Goal: Information Seeking & Learning: Learn about a topic

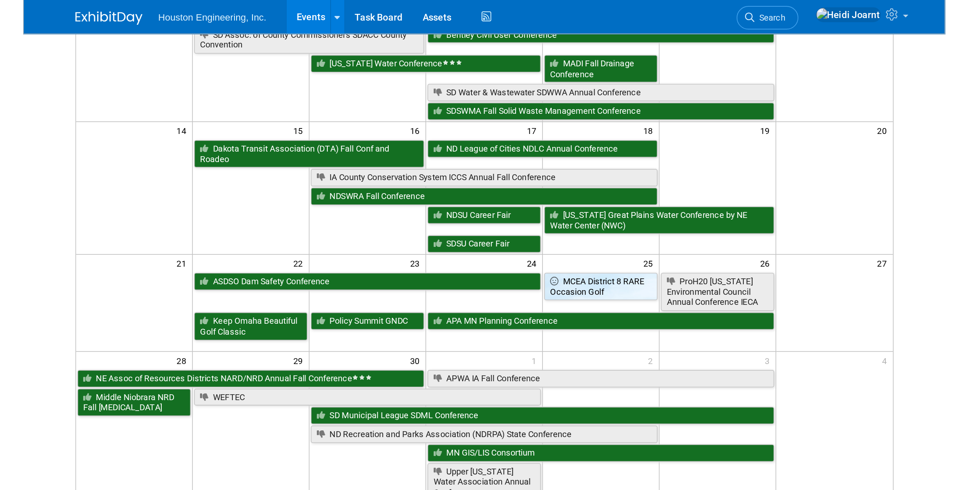
scroll to position [48, 0]
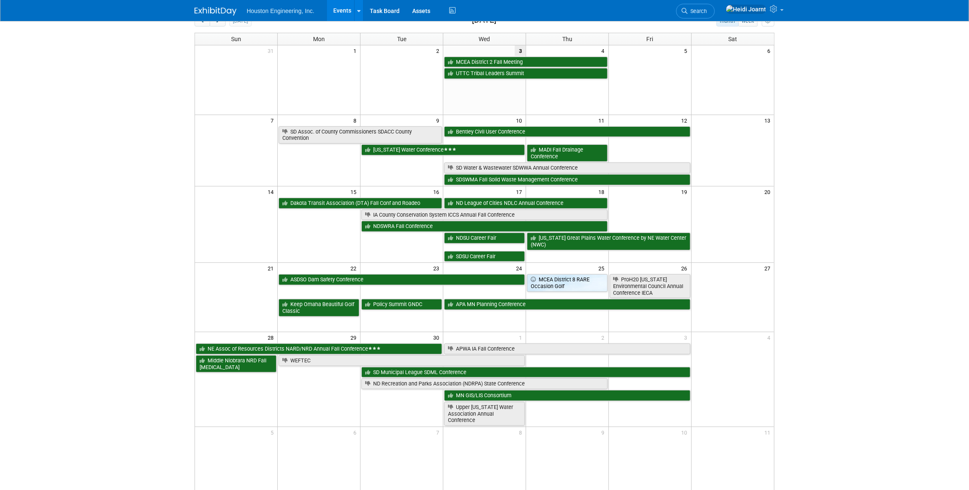
click at [389, 52] on td "2" at bounding box center [401, 50] width 83 height 11
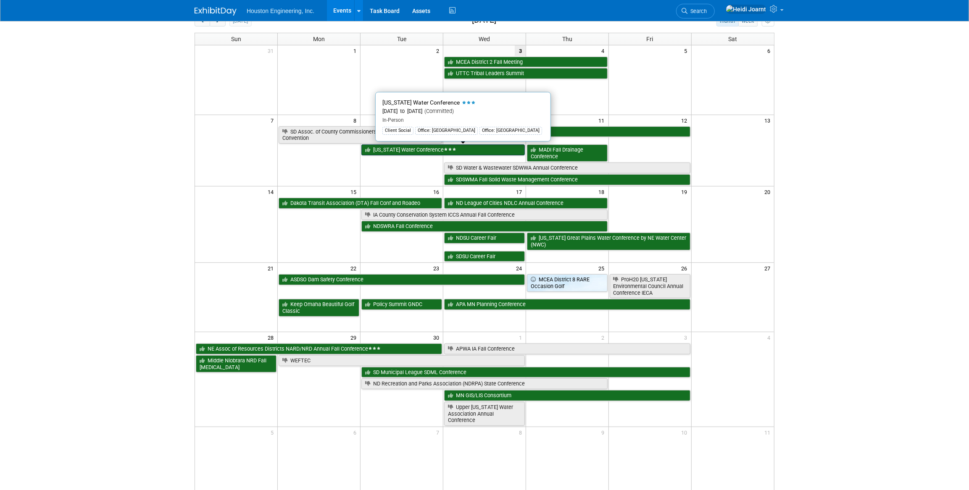
click at [389, 150] on link "[US_STATE] Water Conference" at bounding box center [442, 149] width 163 height 11
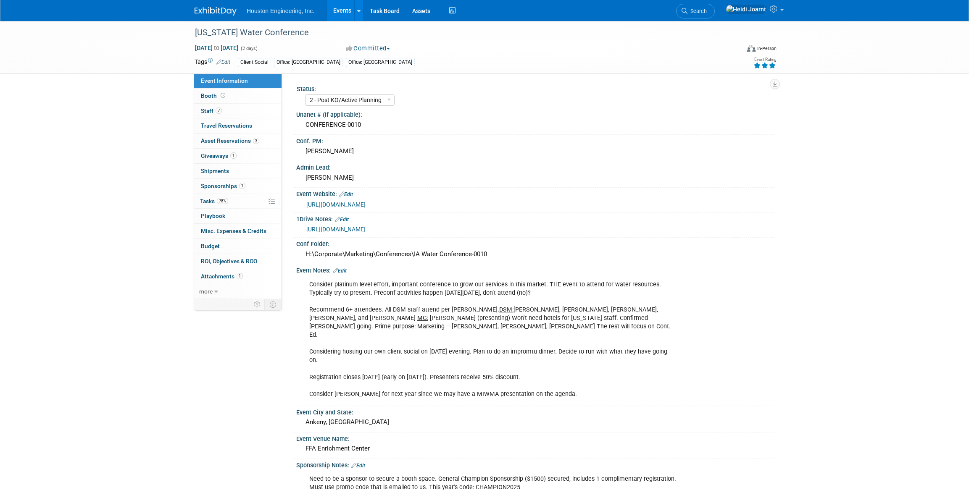
select select "2 - Post KO/Active Planning"
select select "Yes"
select select "Water Resources"
click at [242, 197] on link "78% Tasks 78%" at bounding box center [237, 201] width 87 height 15
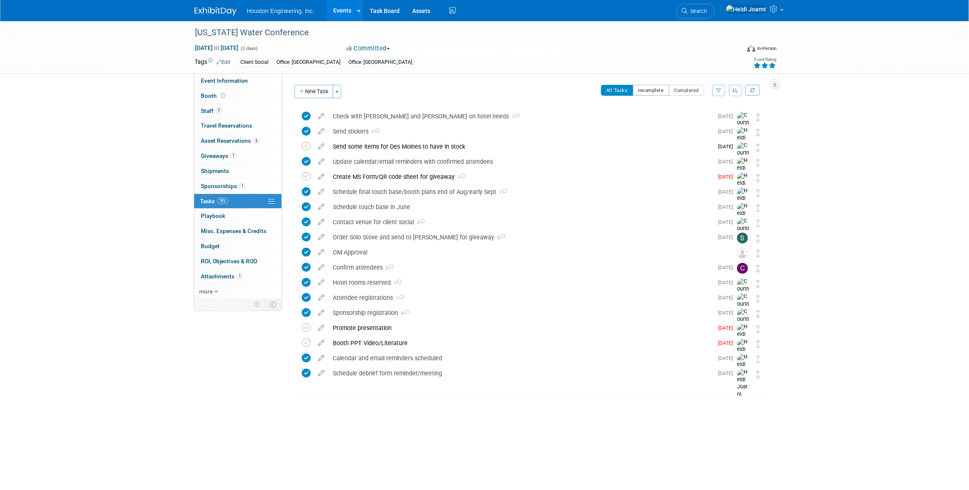
click at [647, 95] on button "Incomplete" at bounding box center [651, 90] width 37 height 11
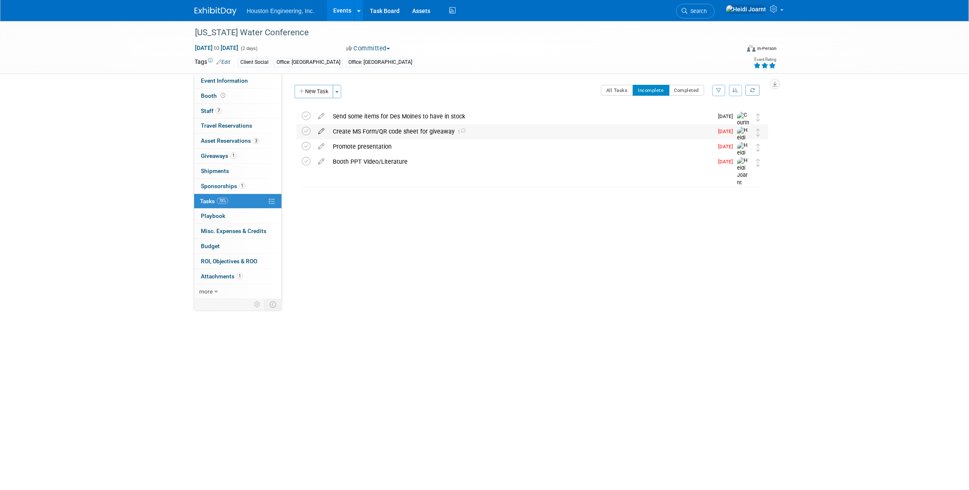
click at [323, 130] on icon at bounding box center [321, 129] width 15 height 11
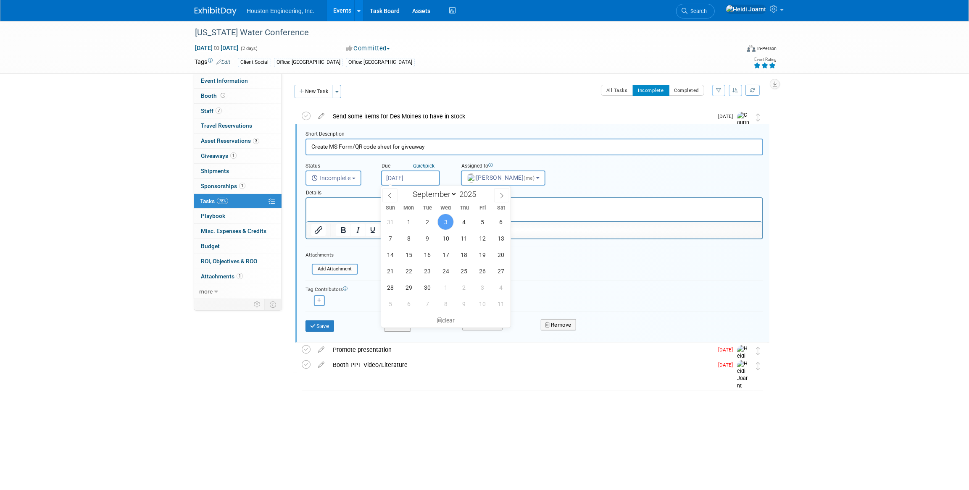
click at [404, 179] on input "Sep 3, 2025" at bounding box center [410, 178] width 59 height 15
click at [244, 326] on div "Event Information Event Info Booth Booth 7 Staff 7 Staff 0 Travel Reservations …" at bounding box center [484, 214] width 592 height 386
click at [369, 112] on div "Send some items for Des Moines to have in stock" at bounding box center [520, 116] width 384 height 14
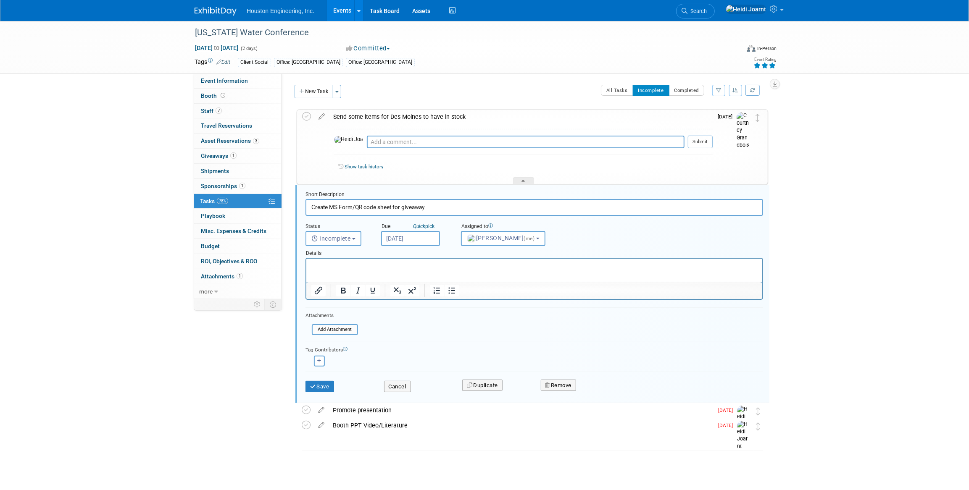
click at [369, 112] on div "Send some items for Des Moines to have in stock" at bounding box center [520, 117] width 383 height 14
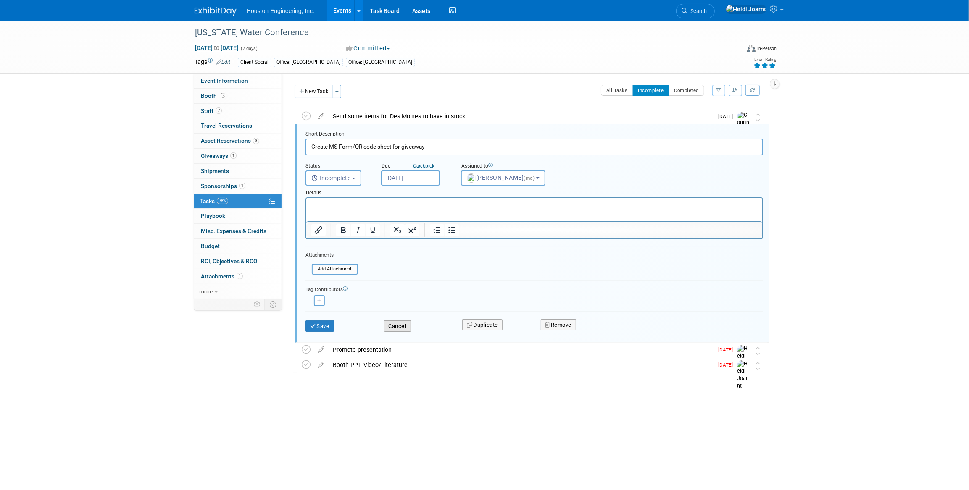
click at [403, 331] on button "Cancel" at bounding box center [397, 326] width 27 height 12
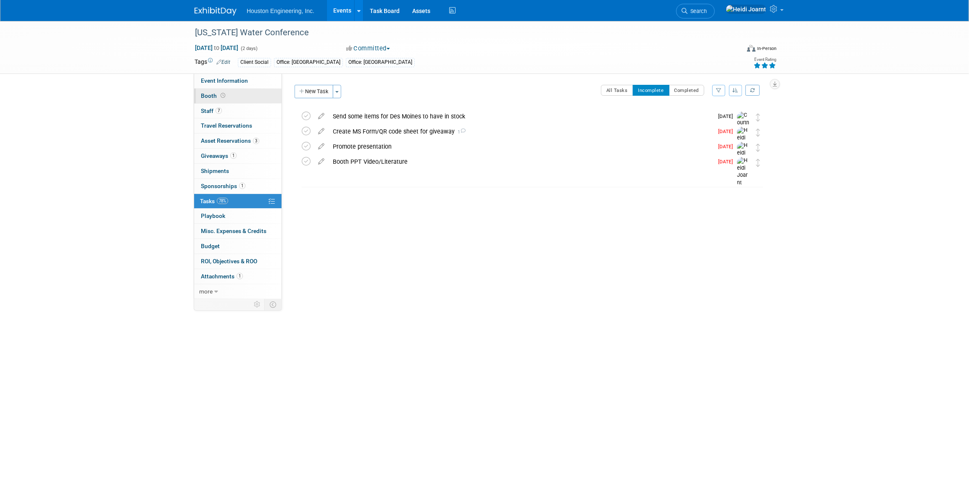
click at [221, 93] on icon at bounding box center [223, 95] width 5 height 5
select select "Yes"
select select "Des Moines"
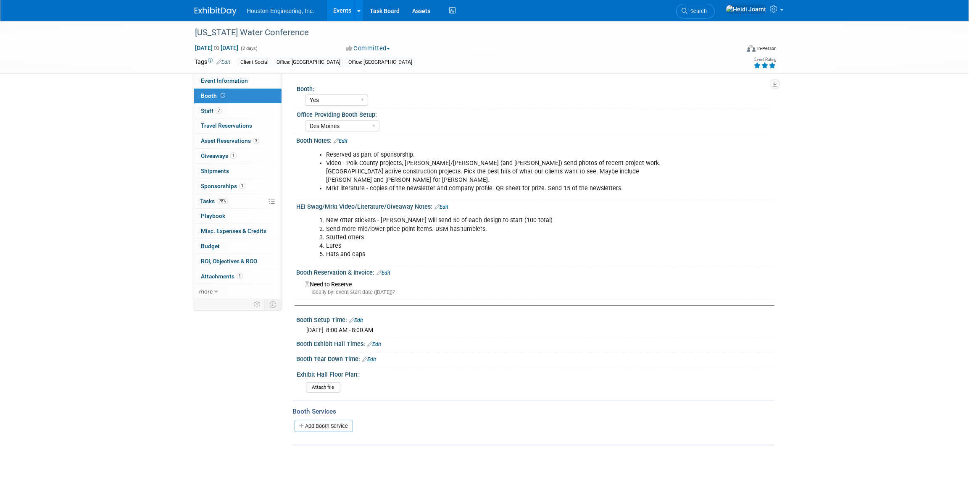
click at [360, 318] on link "Edit" at bounding box center [356, 321] width 14 height 6
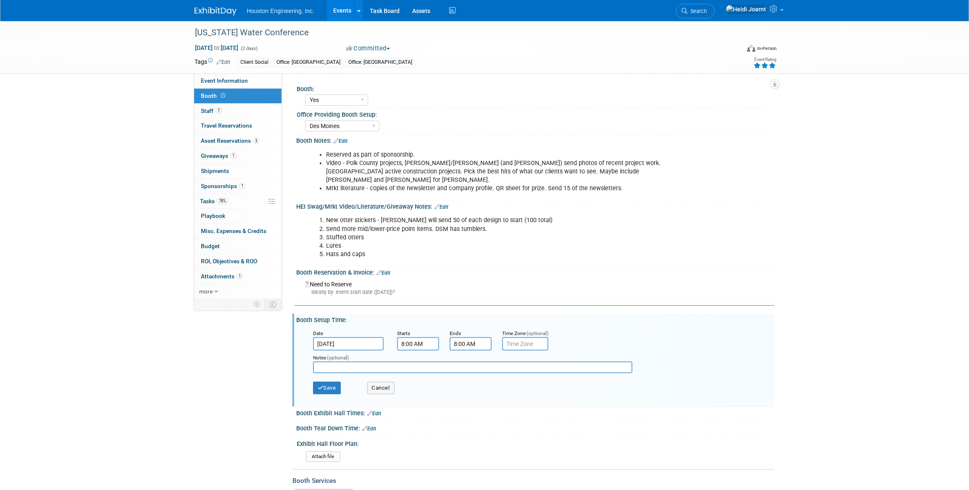
click at [421, 339] on input "8:00 AM" at bounding box center [418, 343] width 42 height 13
click at [418, 394] on span at bounding box center [416, 401] width 15 height 15
type input "7:00 AM"
click at [490, 413] on span at bounding box center [478, 419] width 57 height 15
click at [454, 362] on input "text" at bounding box center [472, 368] width 319 height 12
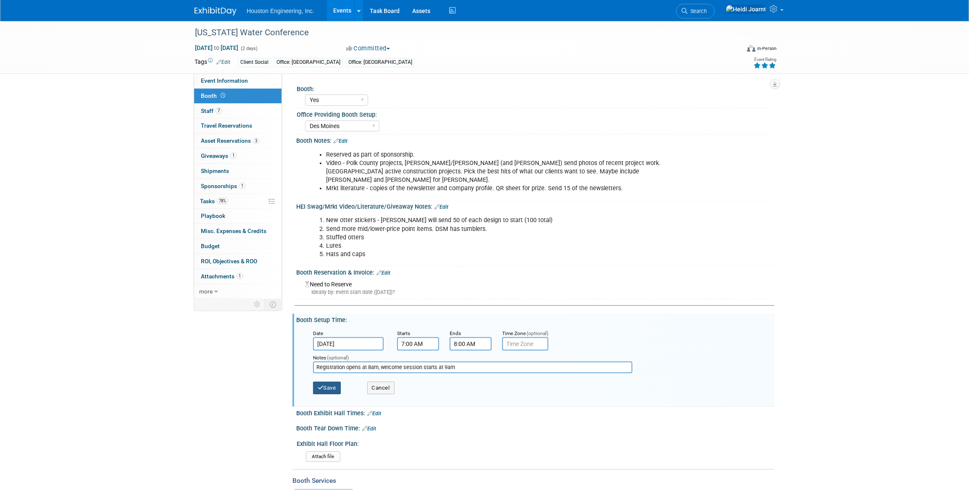
type input "Registration opens at 8am, welcome session starts at 9am"
click at [326, 382] on button "Save" at bounding box center [327, 388] width 28 height 13
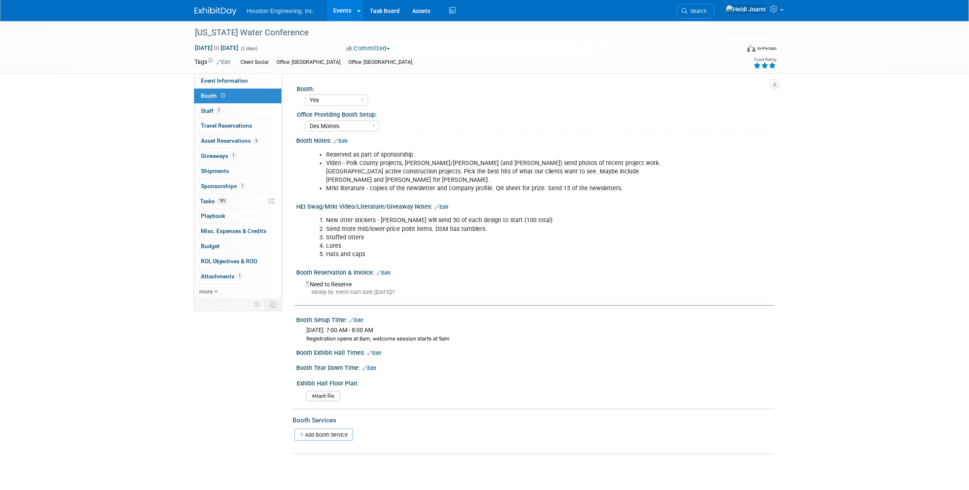
click at [370, 372] on div at bounding box center [534, 373] width 465 height 2
click at [372, 365] on link "Edit" at bounding box center [369, 368] width 14 height 6
select select "8"
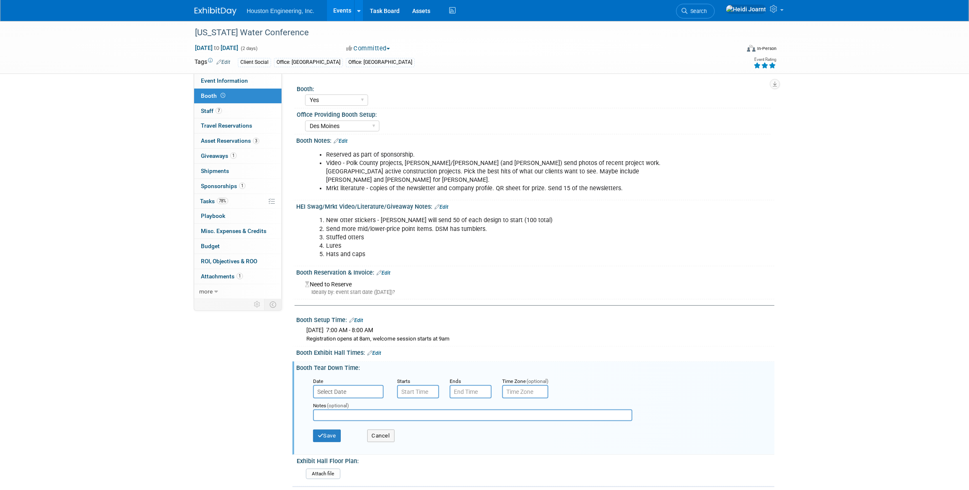
click at [358, 385] on input "text" at bounding box center [348, 391] width 71 height 13
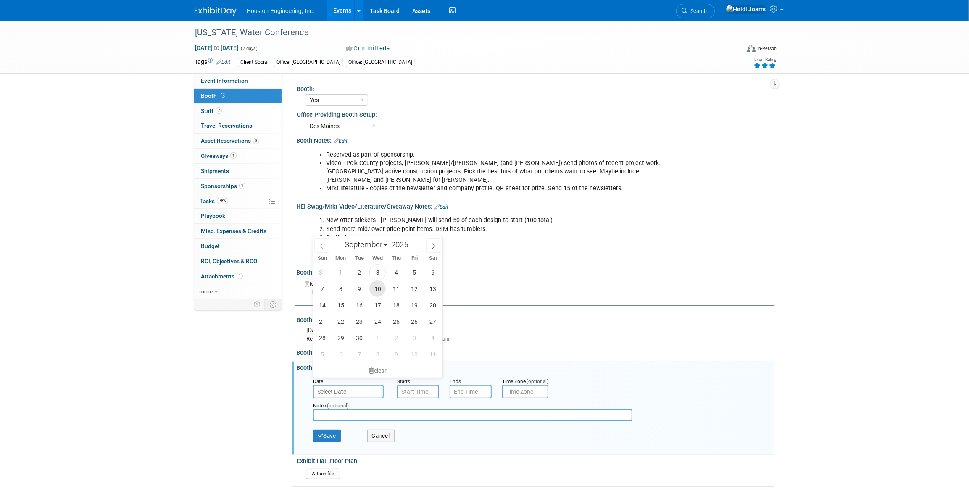
click at [374, 289] on span "10" at bounding box center [377, 289] width 16 height 16
type input "Sep 10, 2025"
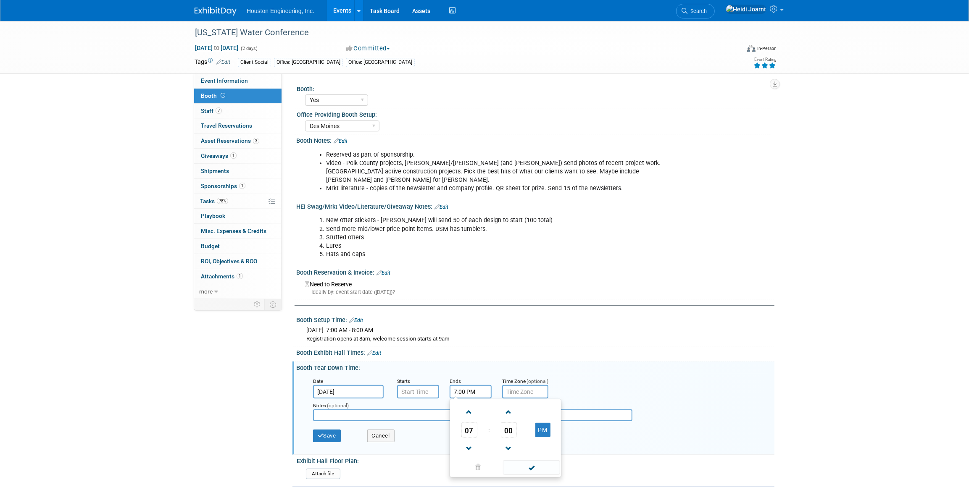
click at [461, 386] on input "7:00 PM" at bounding box center [470, 391] width 42 height 13
click at [471, 442] on span at bounding box center [469, 448] width 15 height 15
type input "6:00 PM"
click at [523, 461] on span at bounding box center [531, 467] width 57 height 15
click at [422, 385] on input "7:00 AM" at bounding box center [418, 391] width 42 height 13
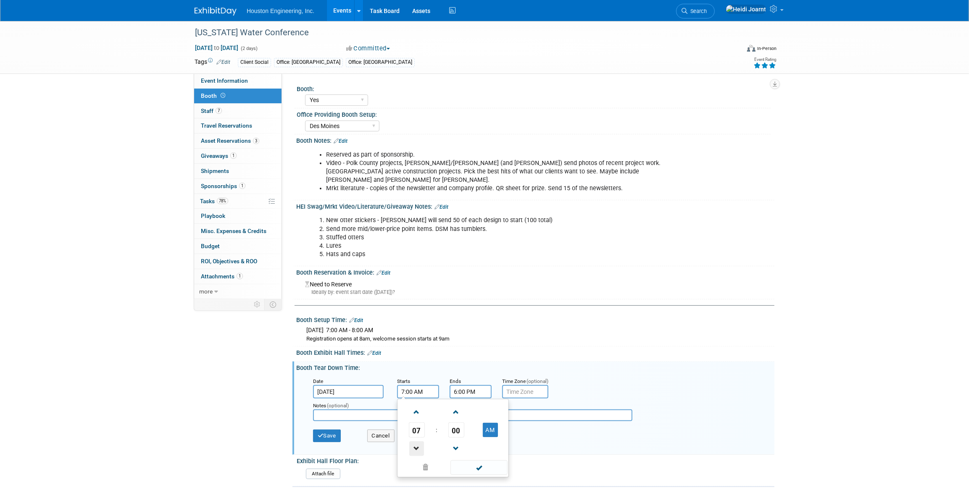
click at [420, 441] on span at bounding box center [416, 448] width 15 height 15
click at [490, 425] on button "AM" at bounding box center [490, 430] width 15 height 14
type input "4:00 PM"
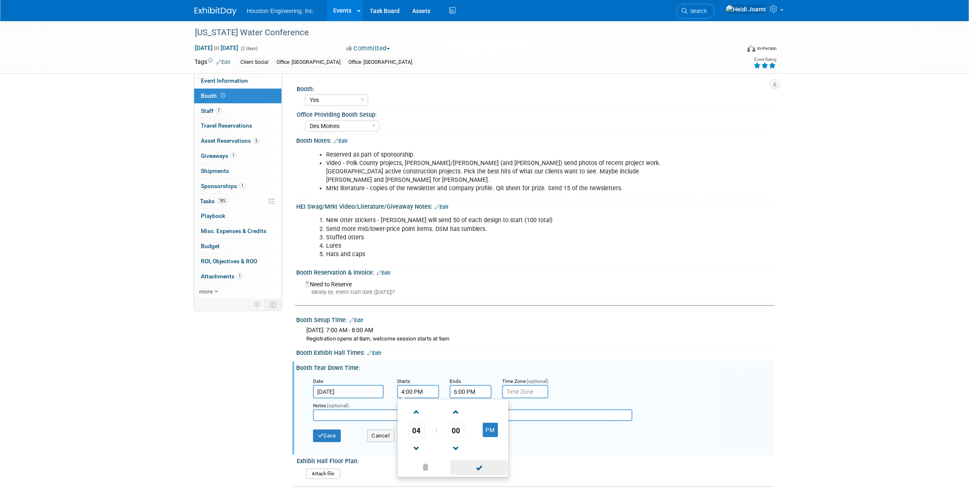
click at [484, 460] on span at bounding box center [478, 467] width 57 height 15
click at [411, 410] on input "text" at bounding box center [472, 416] width 319 height 12
paste input "• Exhibitors may close booths at any time, but full removal is required by the …"
drag, startPoint x: 324, startPoint y: 405, endPoint x: 291, endPoint y: 403, distance: 33.2
click at [291, 403] on div "Event Information Event Info Booth Booth 7 Staff 7 Staff 0 Travel Reservations …" at bounding box center [484, 276] width 592 height 511
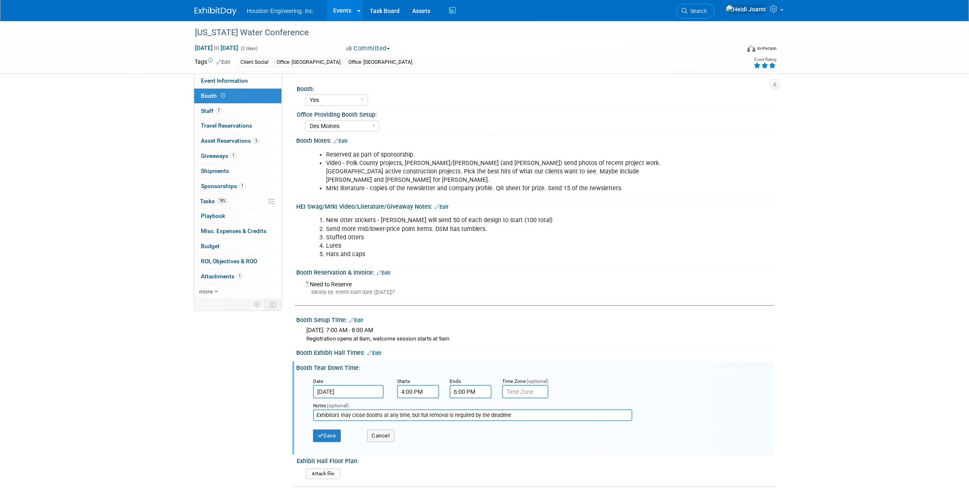
type input "Exhibitors may close booths at any time, but full removal is required by the de…"
click at [239, 204] on link "78% Tasks 78%" at bounding box center [237, 201] width 87 height 15
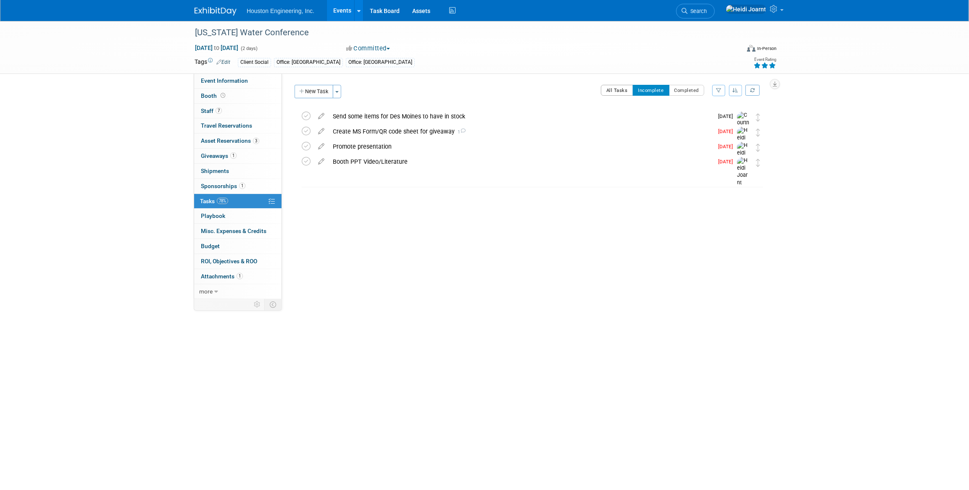
click at [617, 92] on button "All Tasks" at bounding box center [617, 90] width 32 height 11
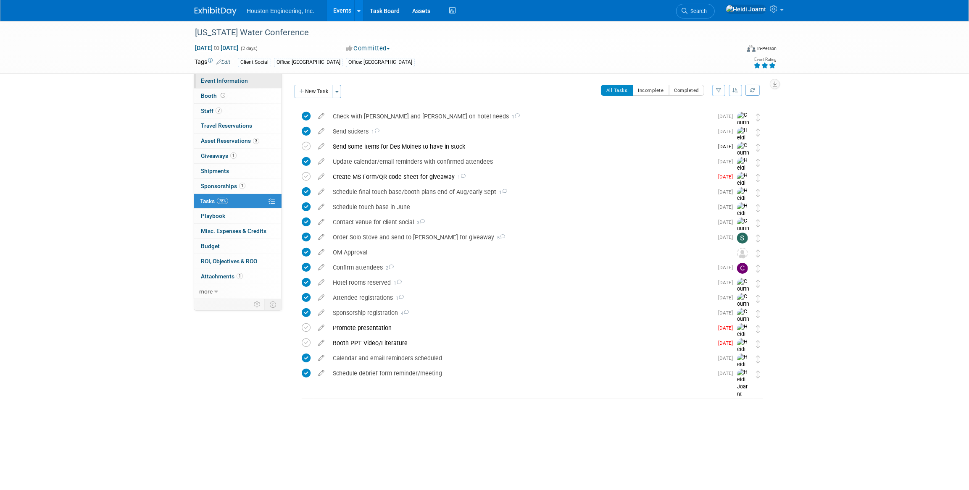
click at [239, 79] on span "Event Information" at bounding box center [224, 80] width 47 height 7
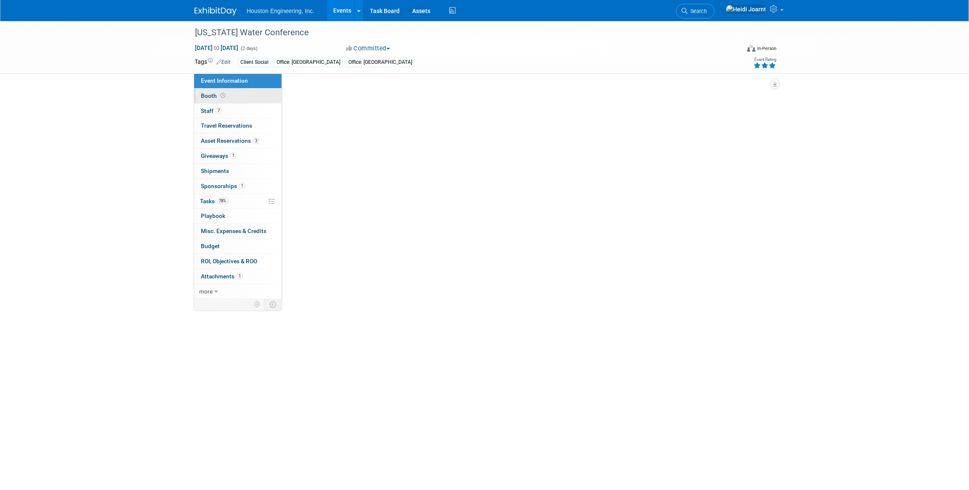
select select "2 - Post KO/Active Planning"
select select "Yes"
select select "Water Resources"
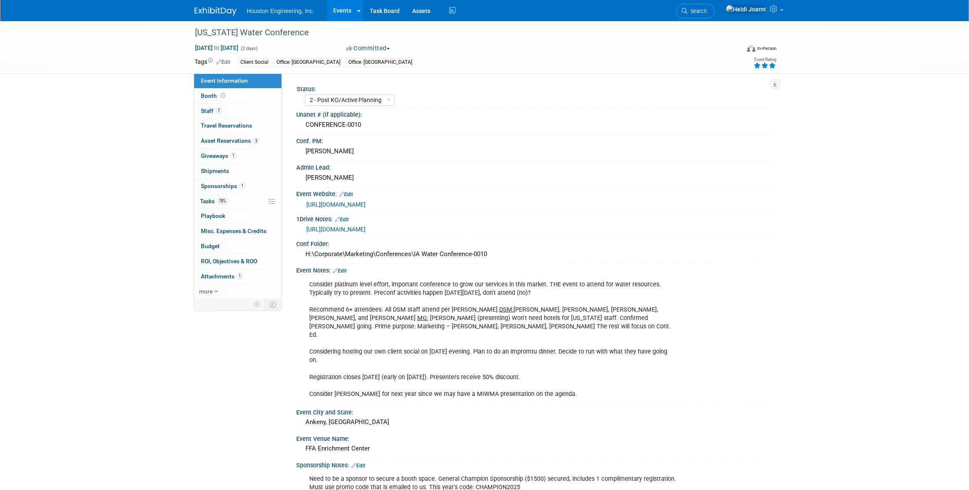
click at [346, 270] on link "Edit" at bounding box center [340, 271] width 14 height 6
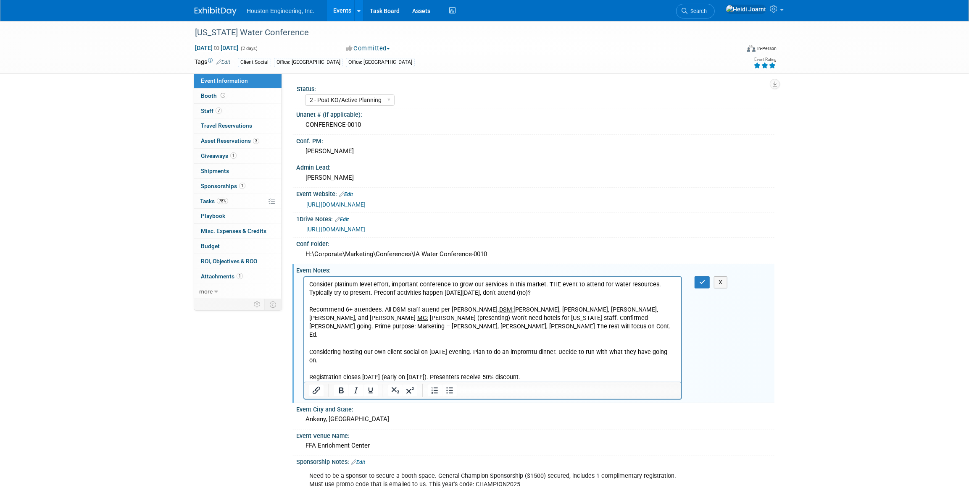
click at [564, 361] on p "Consider platinum level effort, important conference to grow our services in th…" at bounding box center [492, 339] width 367 height 118
click at [572, 379] on p "Consider platinum level effort, important conference to grow our services in th…" at bounding box center [492, 339] width 367 height 118
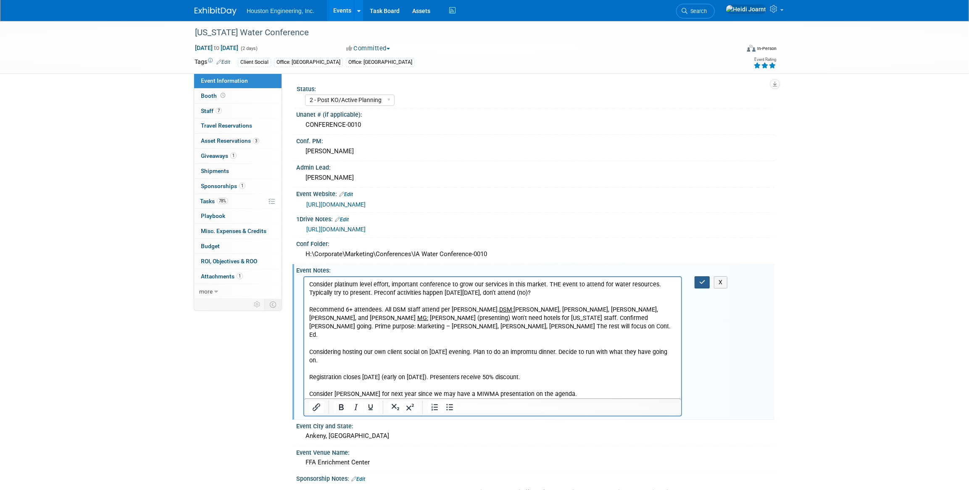
click at [707, 283] on button "button" at bounding box center [702, 282] width 16 height 12
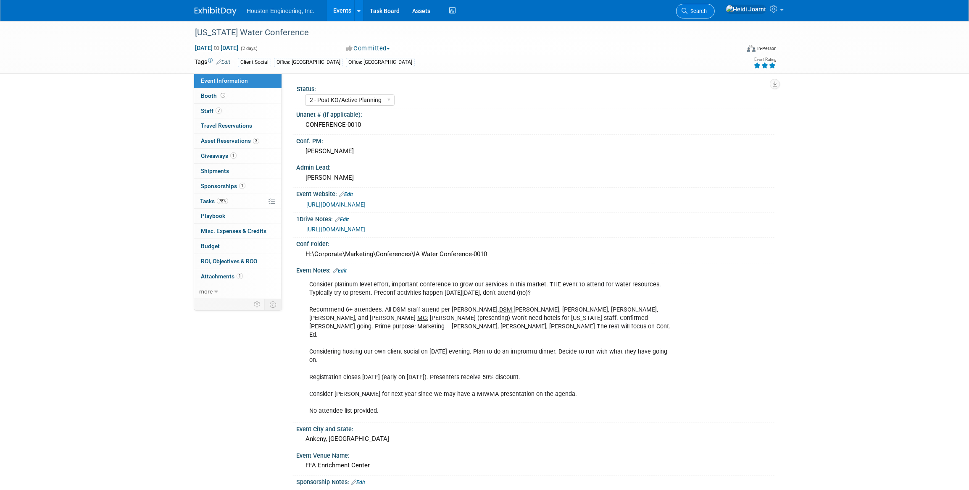
click at [706, 12] on span "Search" at bounding box center [696, 11] width 19 height 6
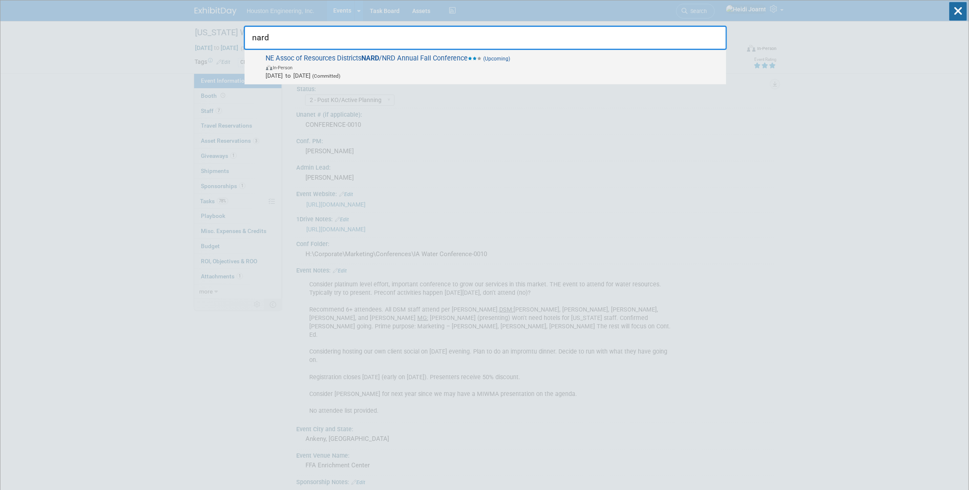
type input "nard"
click at [522, 69] on span "In-Person" at bounding box center [494, 67] width 456 height 8
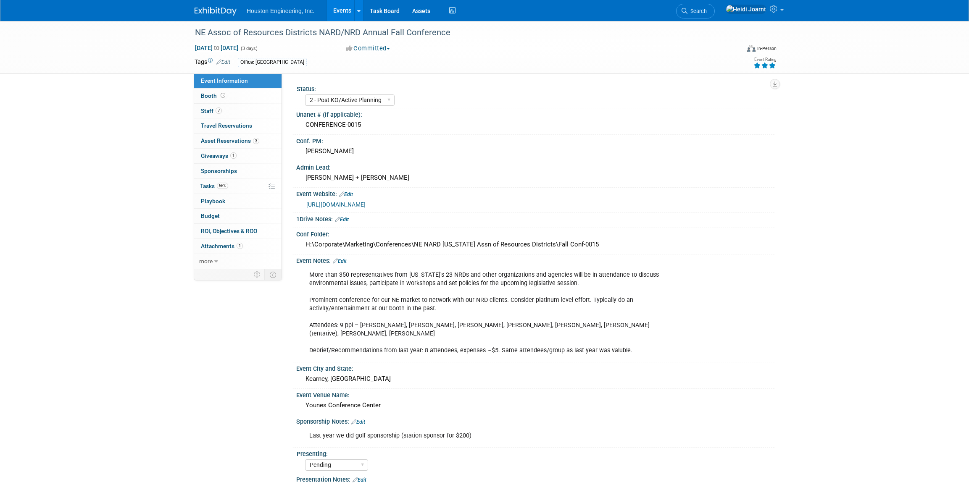
select select "2 - Post KO/Active Planning"
select select "Pending"
select select "Water Resources"
click at [345, 258] on link "Edit" at bounding box center [340, 261] width 14 height 6
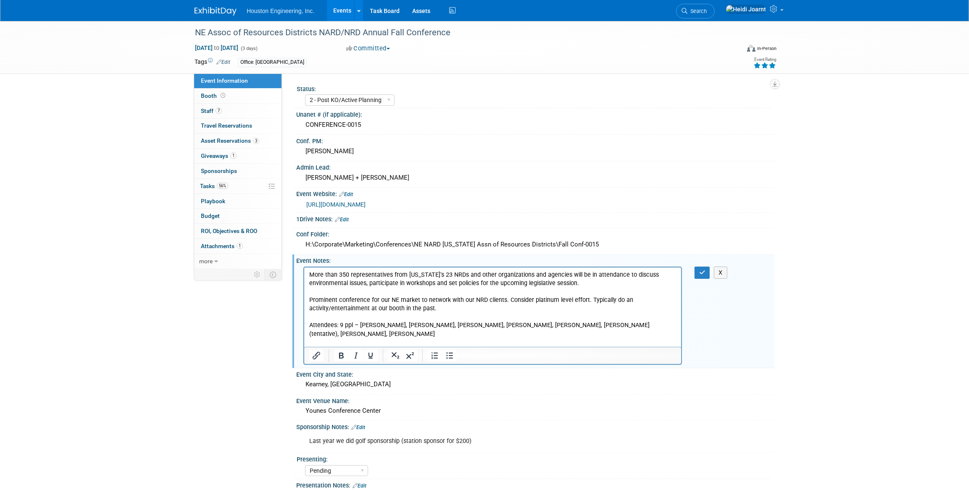
click at [540, 324] on p "More than 350 representatives from Nebraska's 23 NRDs and other organizations a…" at bounding box center [492, 312] width 367 height 84
click at [462, 324] on p "More than 350 representatives from Nebraska's 23 NRDs and other organizations a…" at bounding box center [492, 312] width 367 height 84
click at [712, 271] on div "X" at bounding box center [707, 273] width 26 height 12
click at [704, 272] on icon "button" at bounding box center [702, 273] width 6 height 6
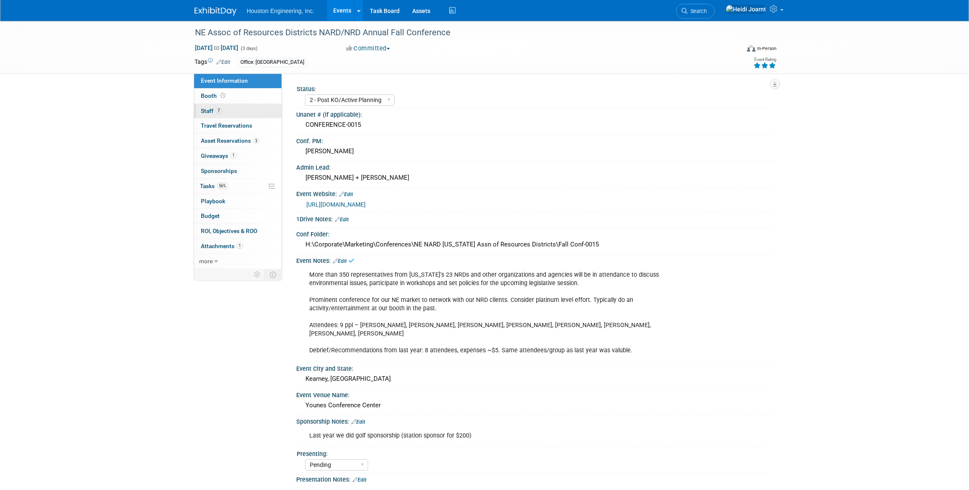
click at [231, 109] on link "7 Staff 7" at bounding box center [237, 111] width 87 height 15
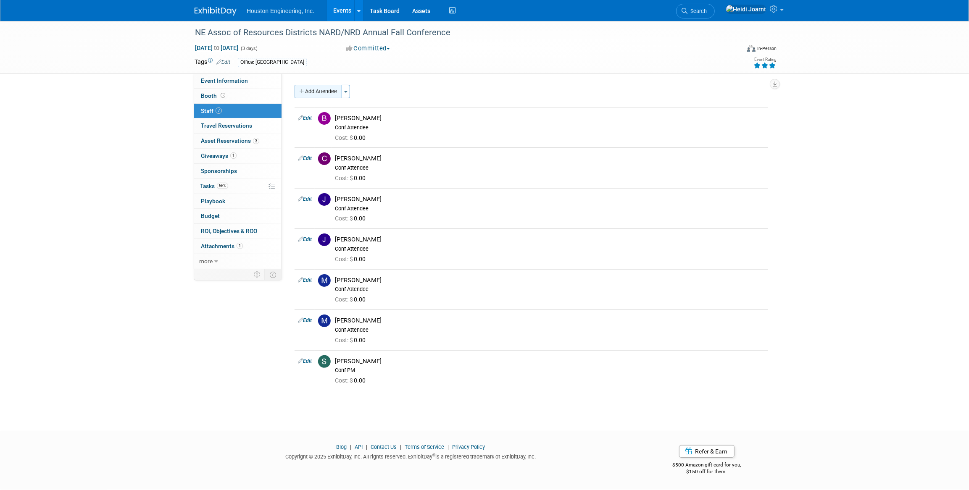
click at [315, 89] on button "Add Attendee" at bounding box center [317, 91] width 47 height 13
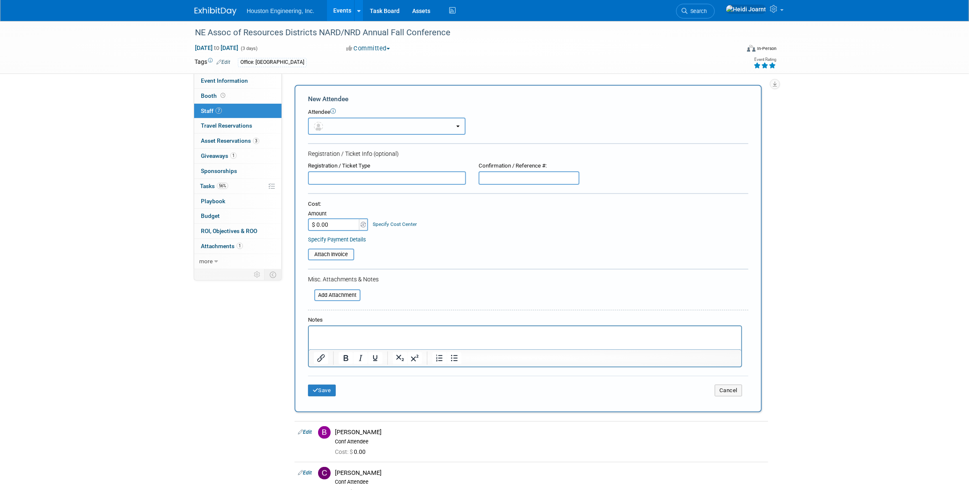
click at [331, 127] on button "button" at bounding box center [387, 126] width 158 height 17
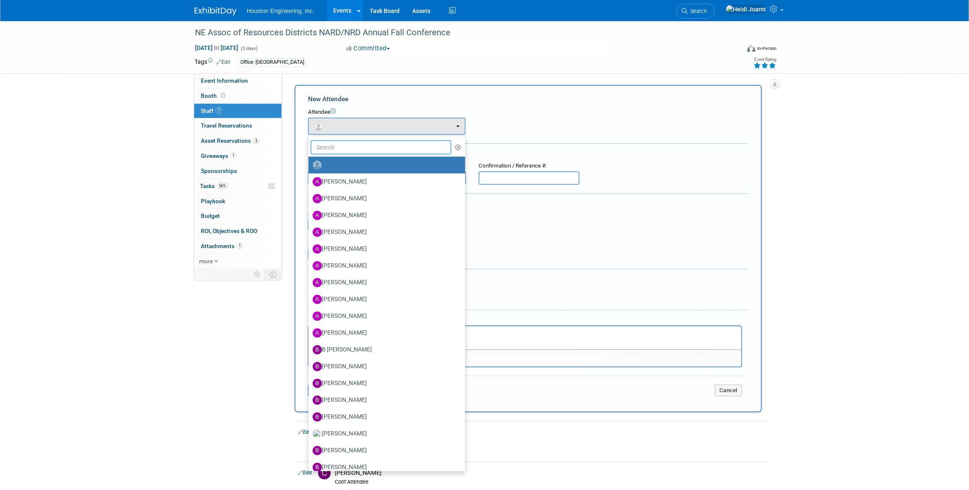
click at [333, 147] on input "text" at bounding box center [380, 147] width 141 height 14
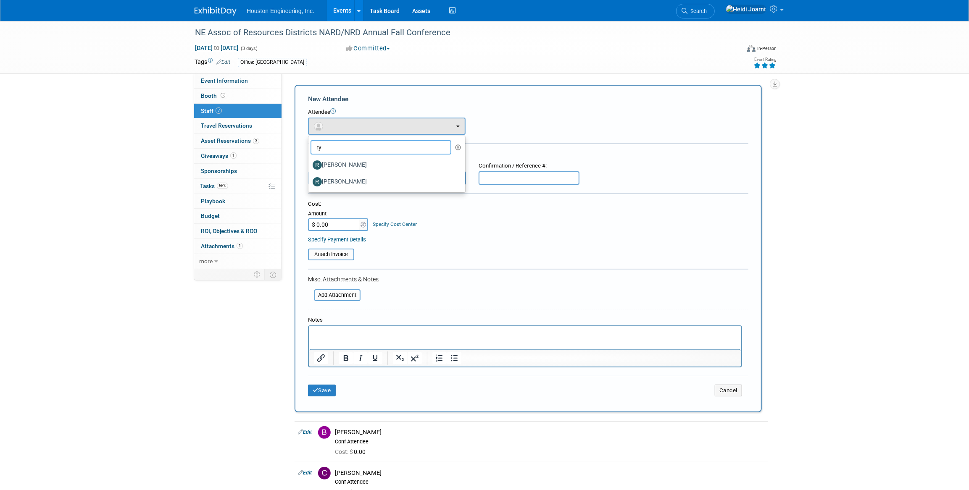
type input "r"
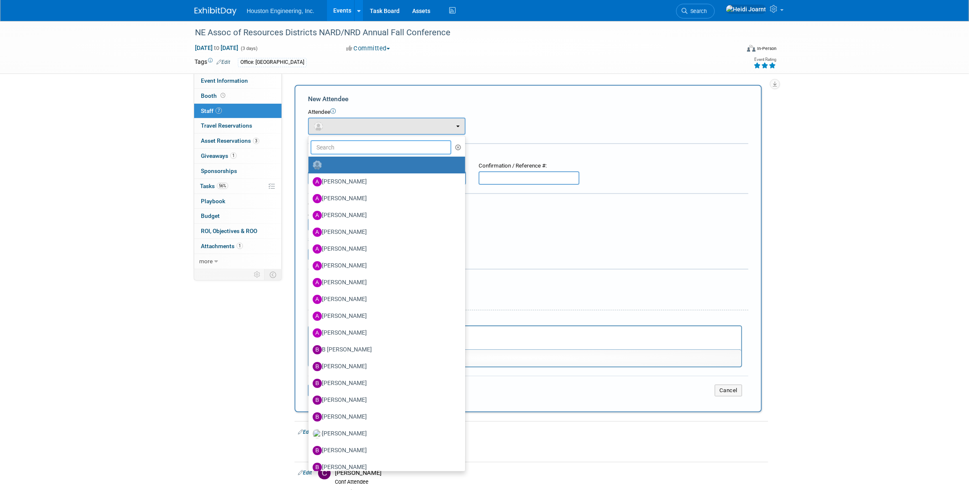
type input "t"
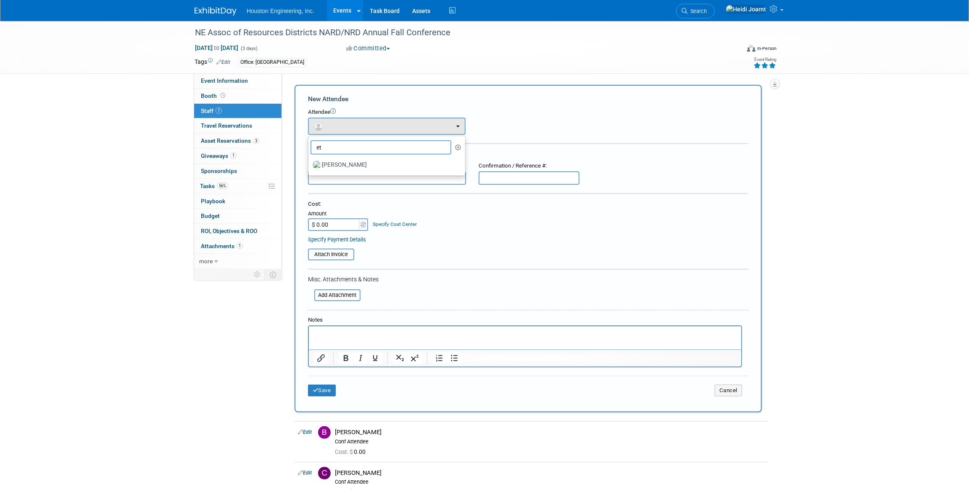
type input "e"
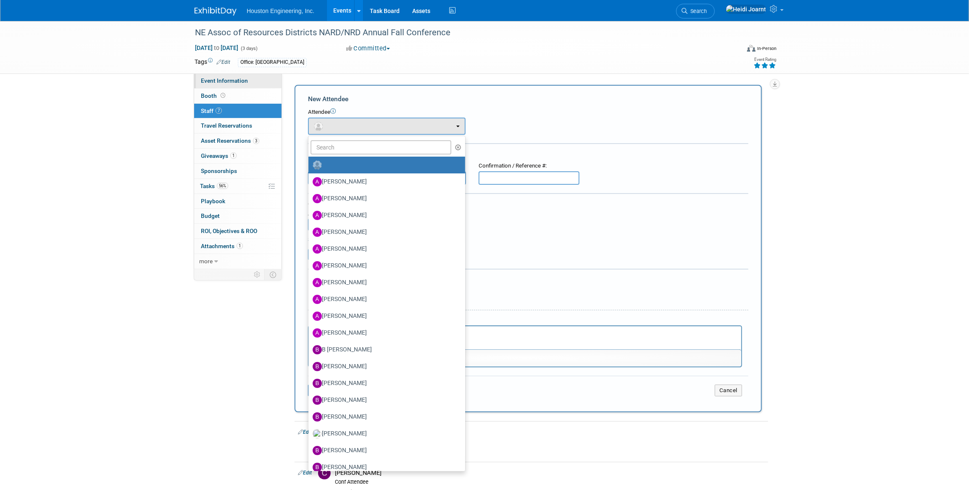
click at [252, 75] on link "Event Information" at bounding box center [237, 81] width 87 height 15
select select "2 - Post KO/Active Planning"
select select "Pending"
select select "Water Resources"
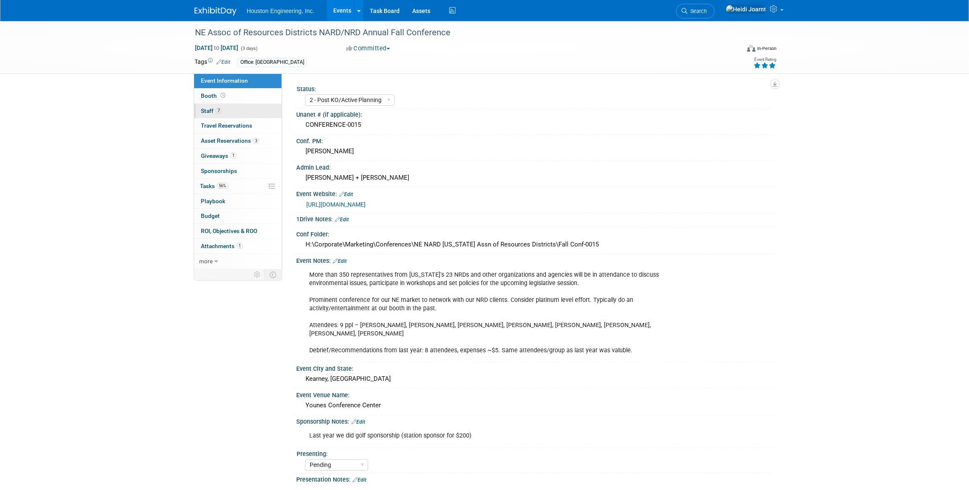
click at [242, 110] on link "7 Staff 7" at bounding box center [237, 111] width 87 height 15
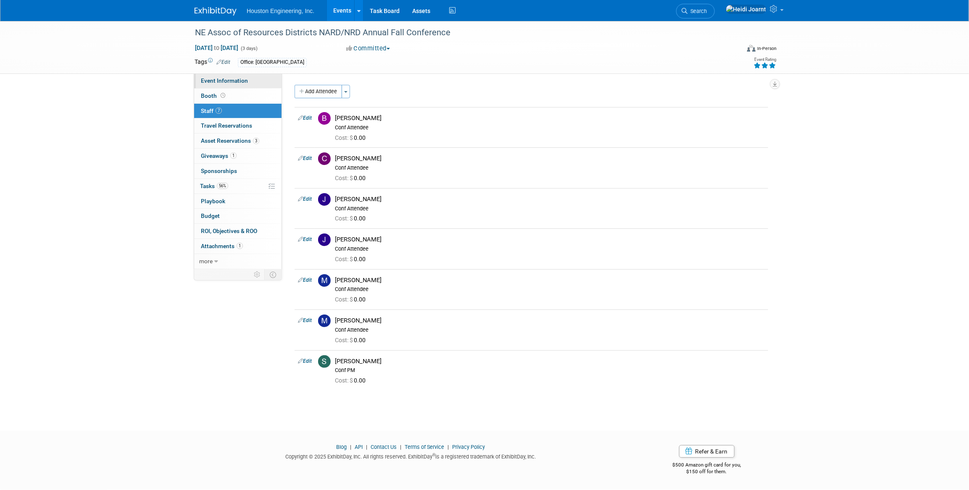
click at [234, 78] on span "Event Information" at bounding box center [224, 80] width 47 height 7
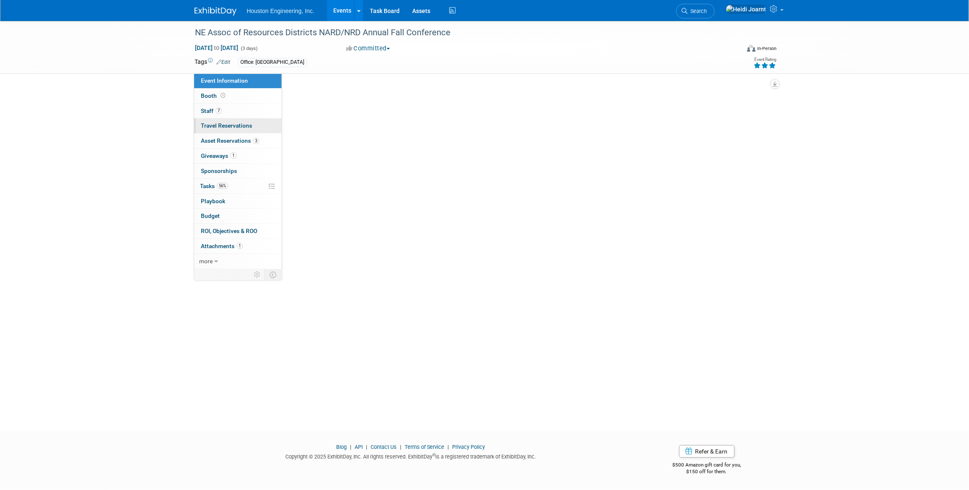
select select "2 - Post KO/Active Planning"
select select "Pending"
select select "Water Resources"
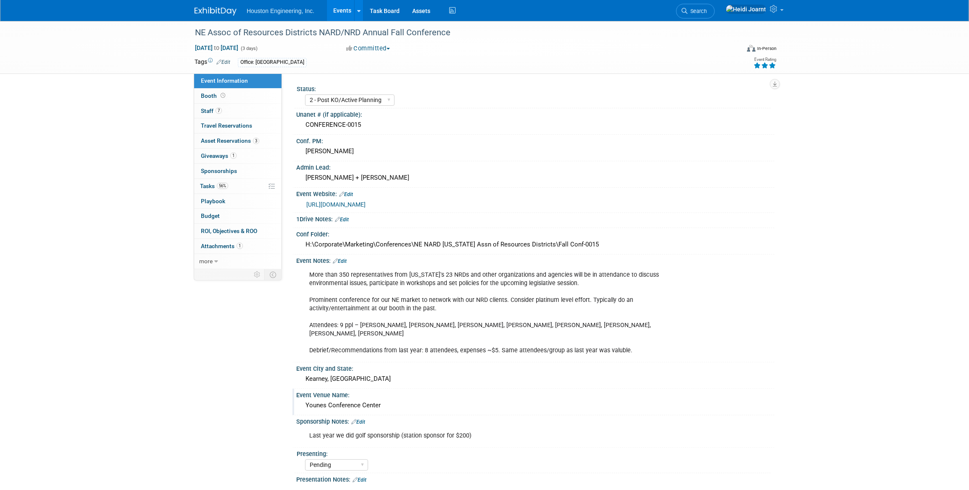
click at [631, 399] on div "Younes Conference Center" at bounding box center [534, 405] width 465 height 13
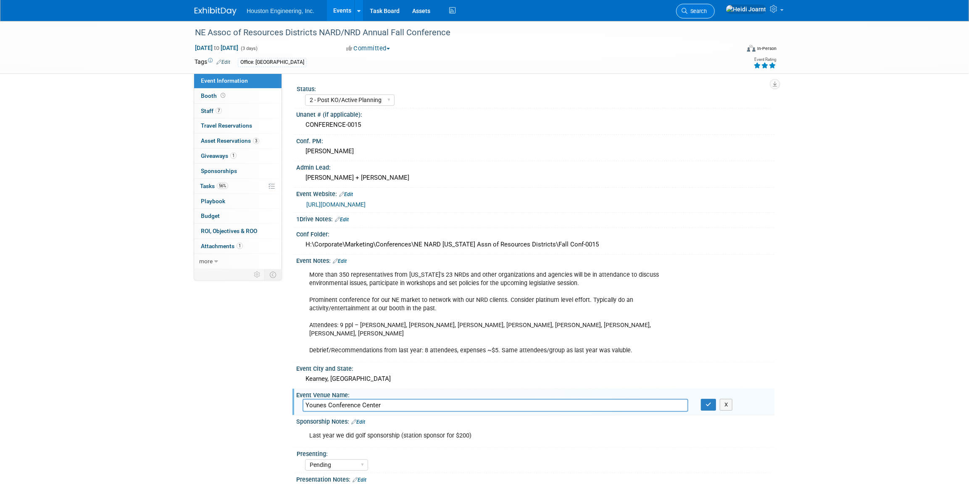
click at [712, 15] on link "Search" at bounding box center [695, 11] width 39 height 15
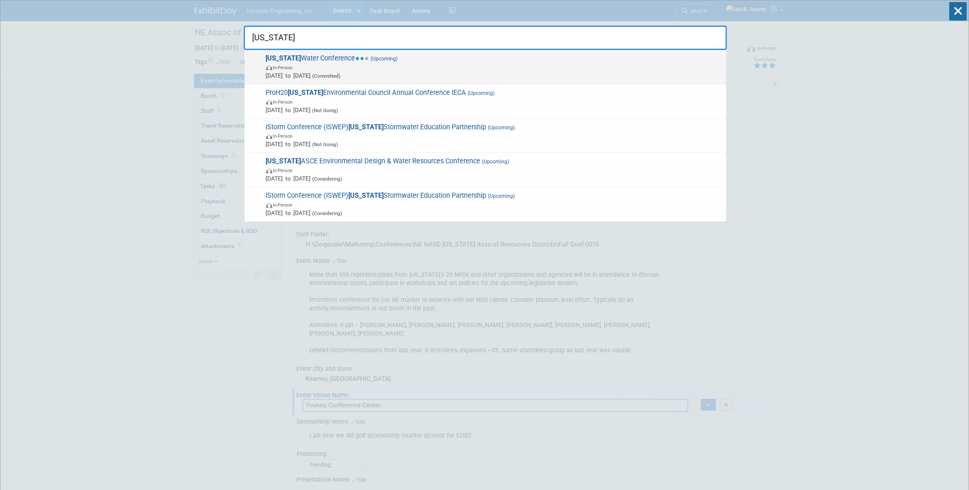
type input "iowa"
click at [476, 63] on span "In-Person" at bounding box center [494, 67] width 456 height 8
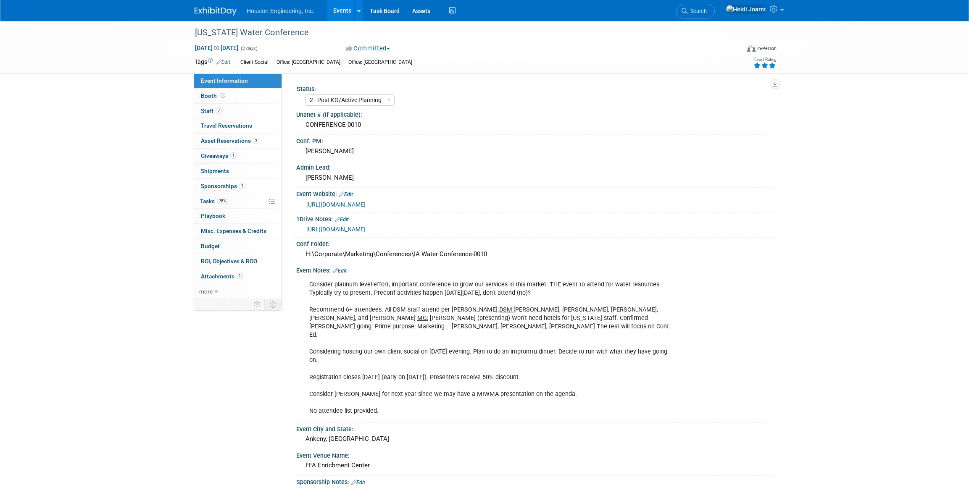
select select "2 - Post KO/Active Planning"
select select "Yes"
select select "Water Resources"
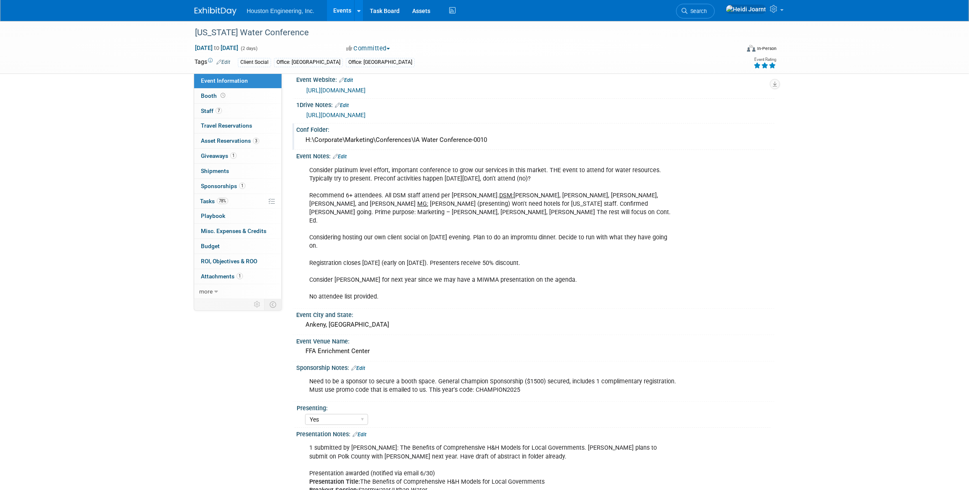
scroll to position [229, 0]
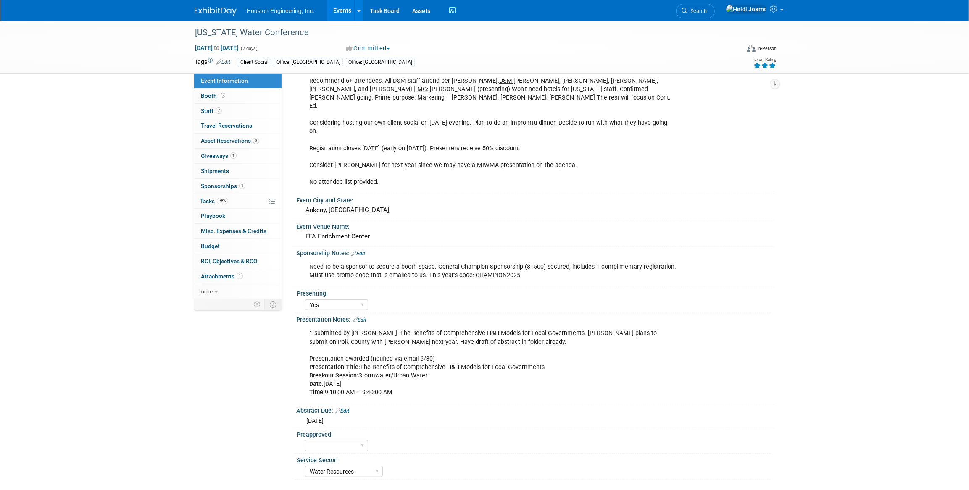
click at [349, 15] on link "Events" at bounding box center [342, 10] width 31 height 21
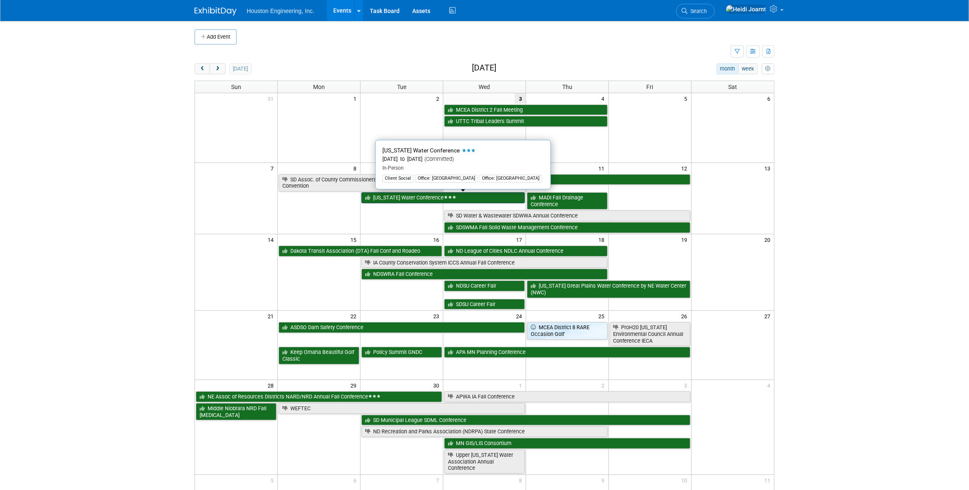
click at [385, 201] on link "[US_STATE] Water Conference" at bounding box center [442, 197] width 163 height 11
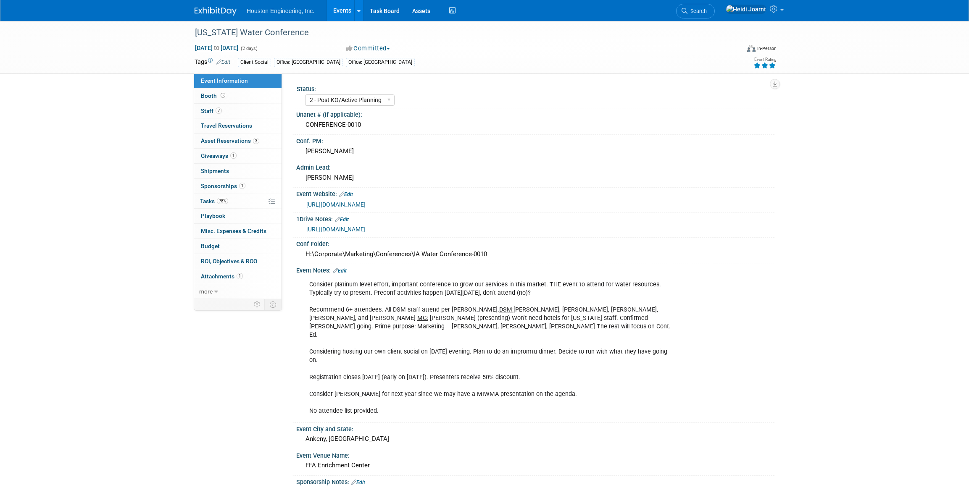
select select "2 - Post KO/Active Planning"
select select "Yes"
select select "Water Resources"
click at [687, 8] on icon at bounding box center [684, 11] width 6 height 6
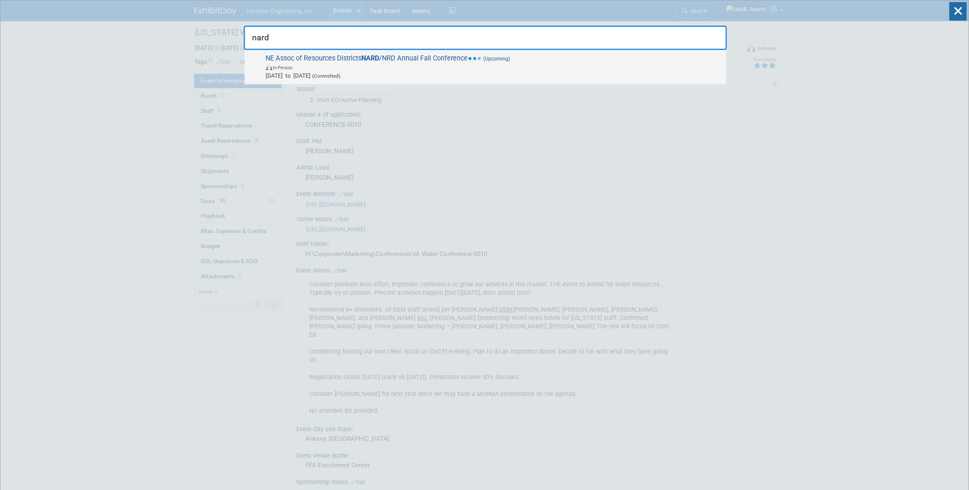
type input "nard"
click at [486, 66] on span "In-Person" at bounding box center [494, 67] width 456 height 8
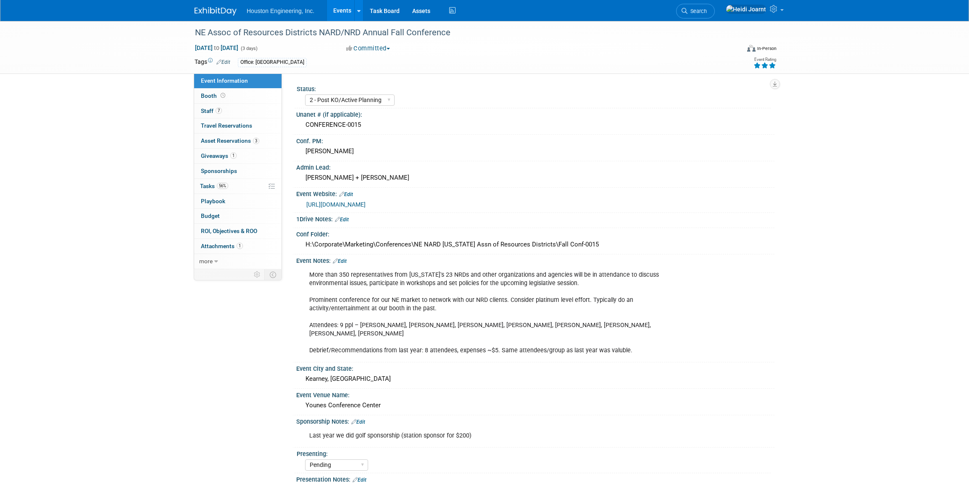
select select "2 - Post KO/Active Planning"
select select "Pending"
select select "Water Resources"
click at [714, 15] on link "Search" at bounding box center [695, 11] width 39 height 15
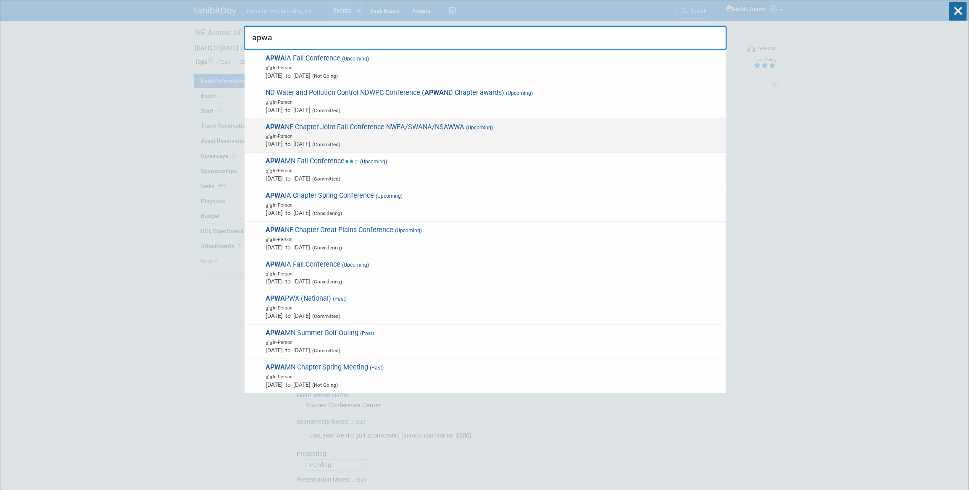
type input "apwa"
click at [424, 132] on span "In-Person" at bounding box center [494, 135] width 456 height 8
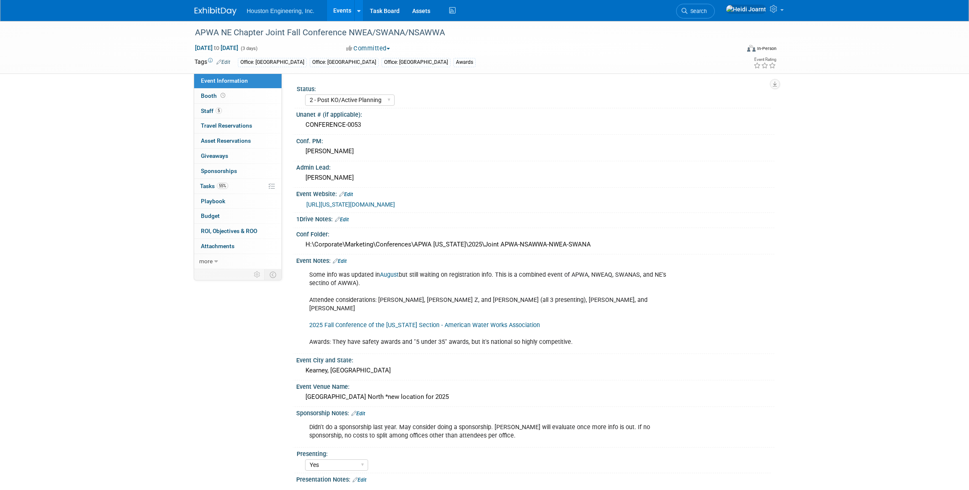
select select "2 - Post KO/Active Planning"
select select "Yes"
select select "Multi-sector/Any/All"
click at [706, 10] on span "Search" at bounding box center [696, 11] width 19 height 6
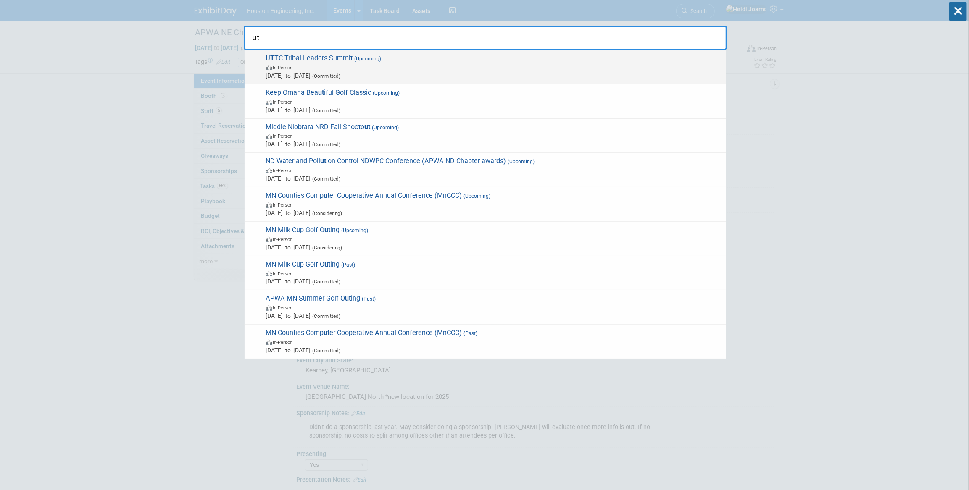
type input "ut"
click at [470, 63] on span "In-Person" at bounding box center [494, 67] width 456 height 8
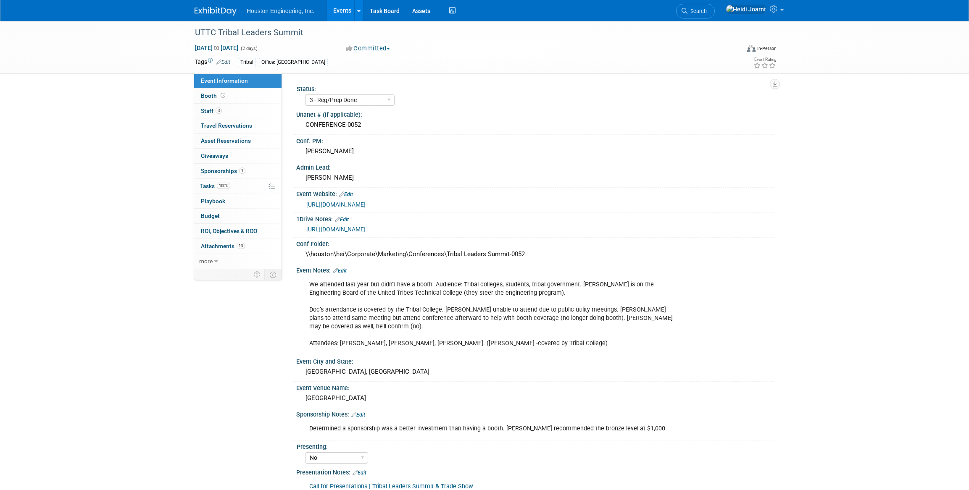
select select "3 - Reg/Prep Done"
select select "No"
select select "Multi-sector/Any/All"
click at [339, 203] on link "[URL][DOMAIN_NAME]" at bounding box center [335, 204] width 59 height 7
